Goal: Find specific page/section: Find specific page/section

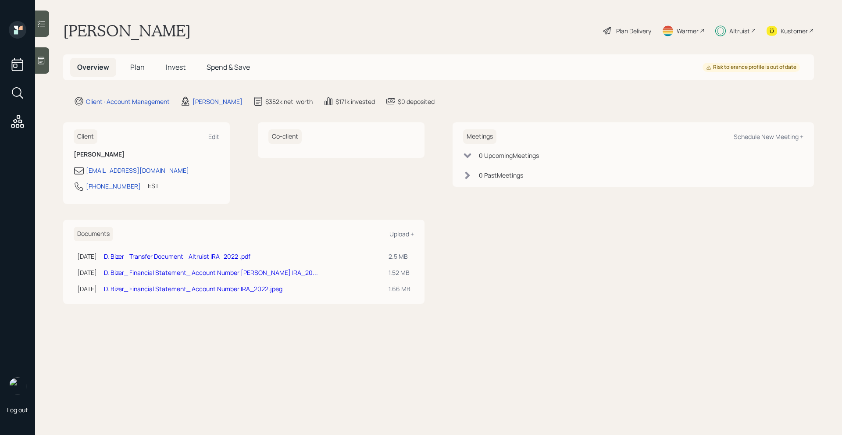
click at [743, 31] on div "Altruist" at bounding box center [739, 30] width 21 height 9
click at [736, 32] on div "Altruist" at bounding box center [739, 30] width 21 height 9
